Goal: Check status

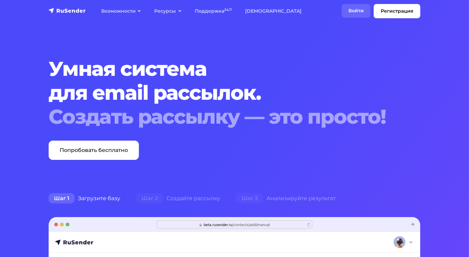
click at [349, 8] on link "Войти" at bounding box center [356, 11] width 29 height 14
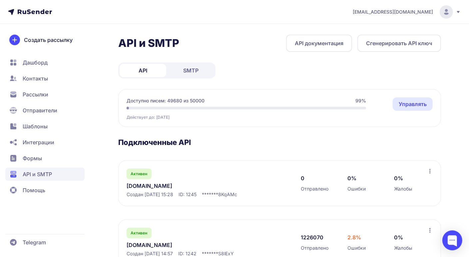
click at [182, 70] on link "SMTP" at bounding box center [190, 70] width 47 height 13
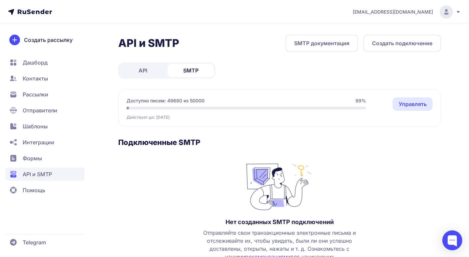
click at [145, 75] on link "API" at bounding box center [143, 70] width 47 height 13
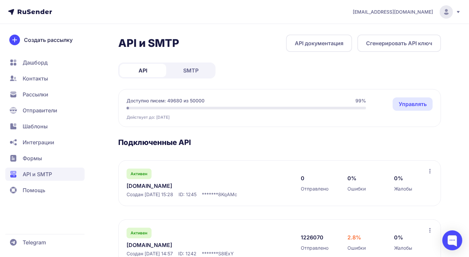
click at [144, 243] on link "neurosnab.ru" at bounding box center [195, 245] width 137 height 8
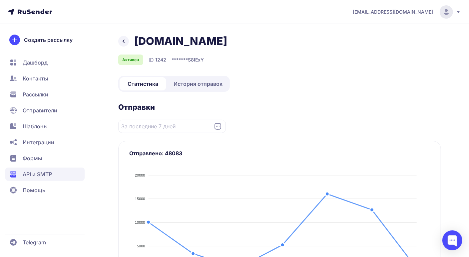
click at [201, 90] on link "История отправок" at bounding box center [197, 83] width 61 height 13
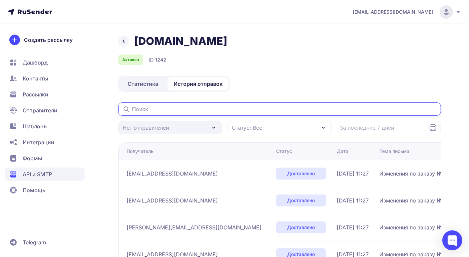
click at [185, 115] on input "text" at bounding box center [279, 109] width 323 height 13
paste input "izyumovashura@yandex.ru"
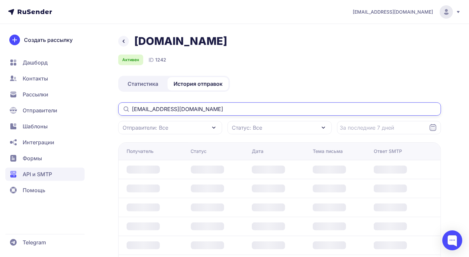
type input "izyumovashura@yandex.ru"
